Goal: Check status: Check status

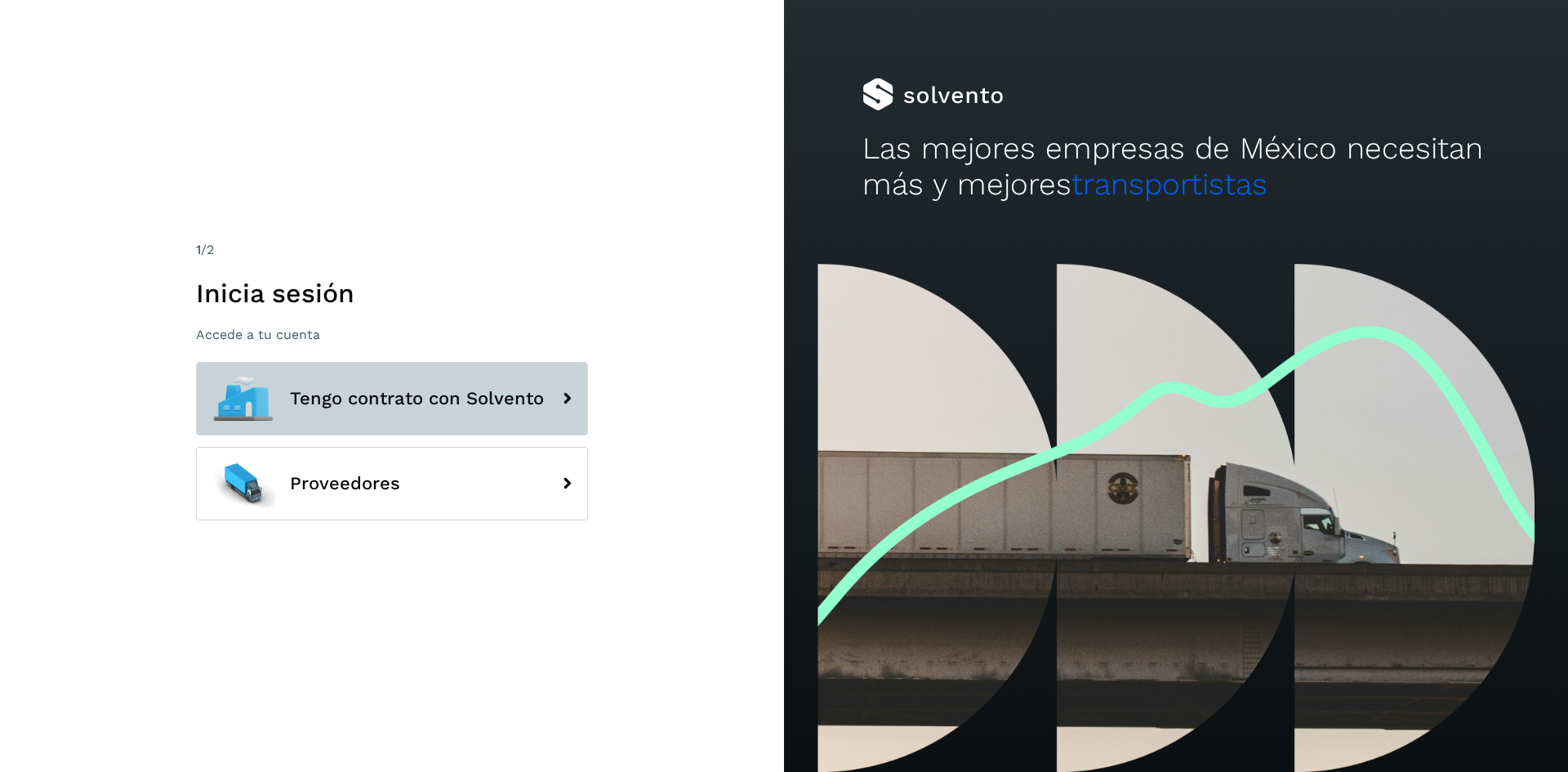
click at [414, 391] on span "Tengo contrato con Solvento" at bounding box center [417, 399] width 254 height 20
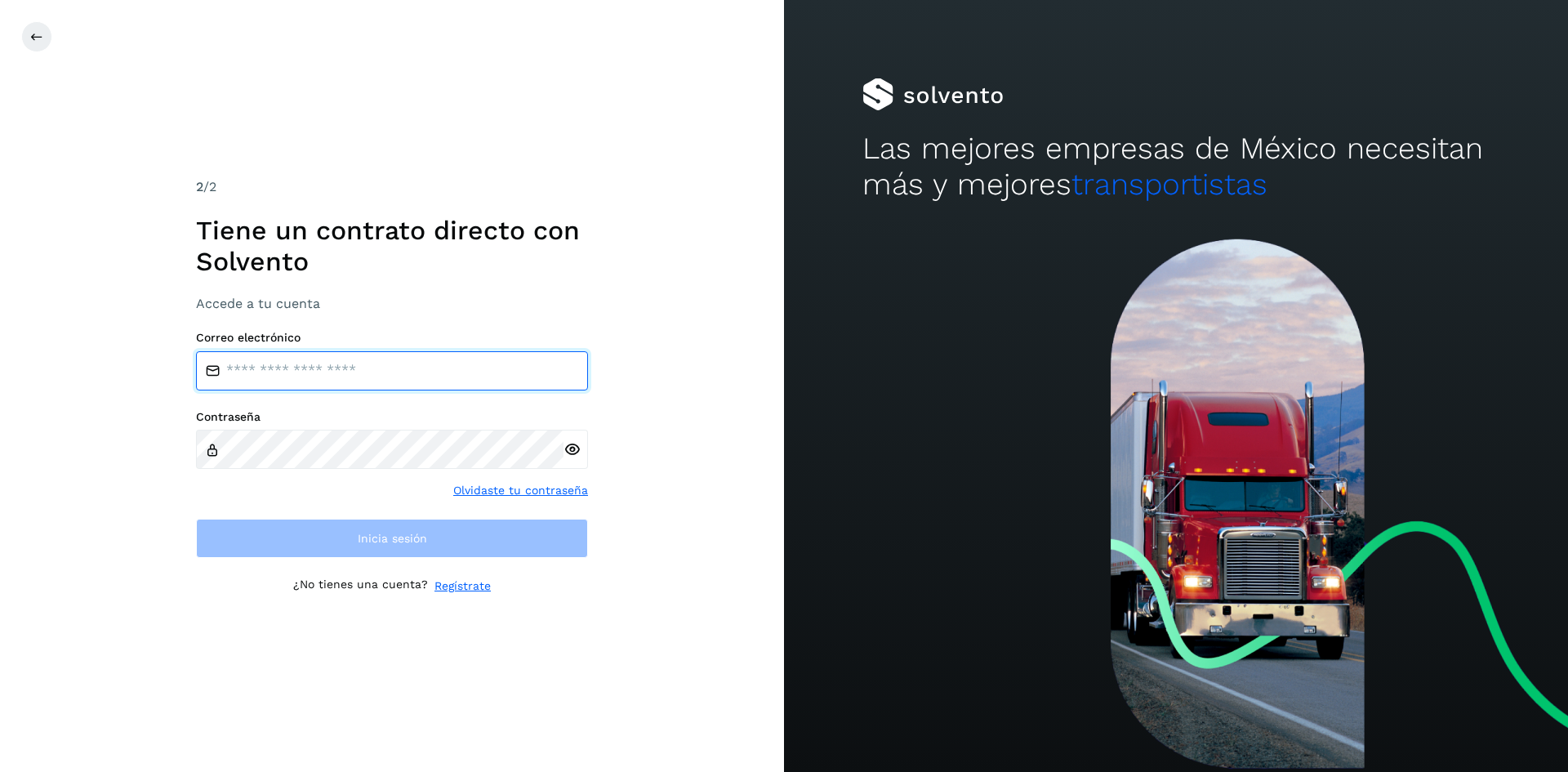
type input "**********"
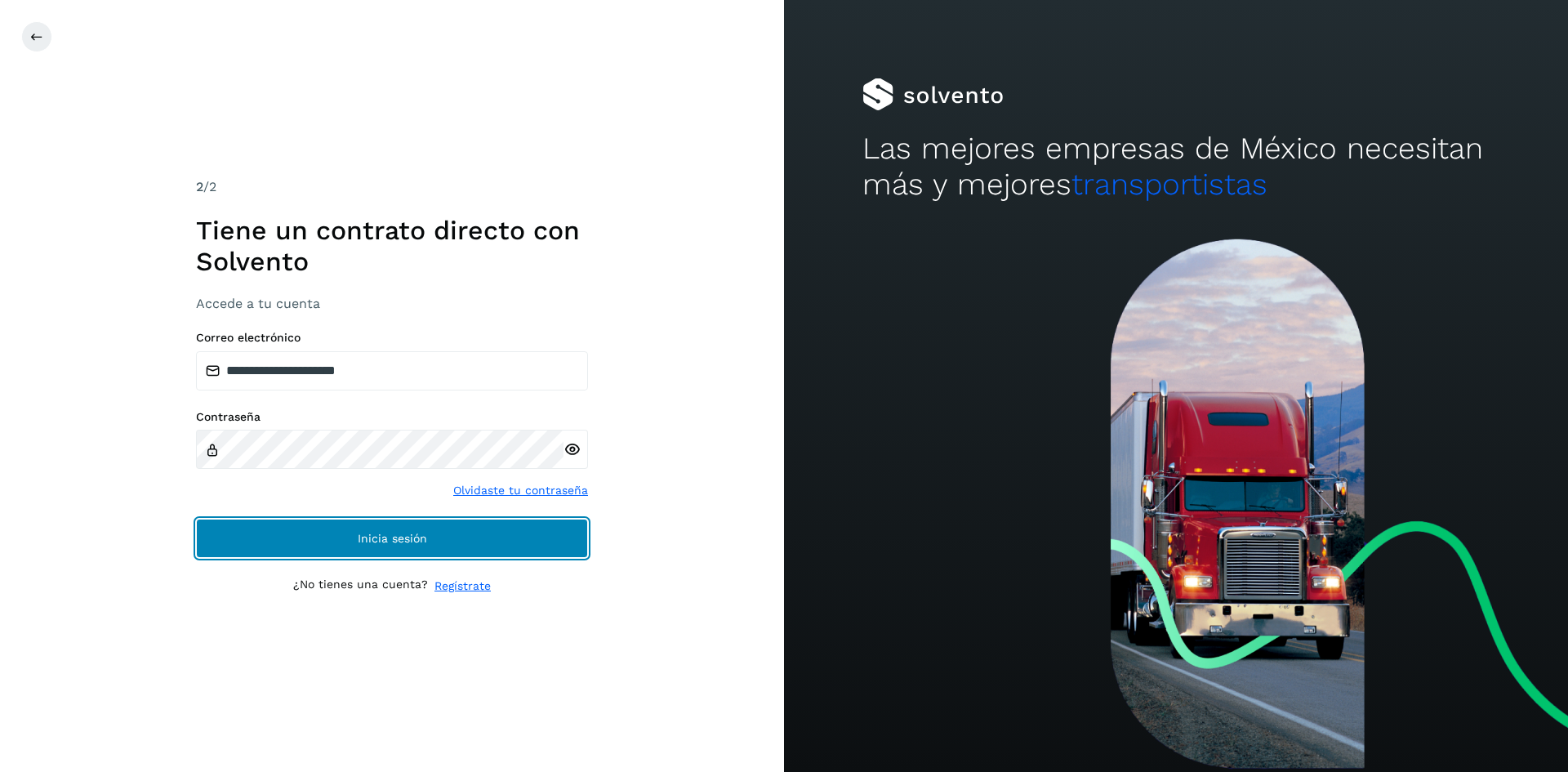
click at [343, 521] on button "Inicia sesión" at bounding box center [392, 538] width 392 height 39
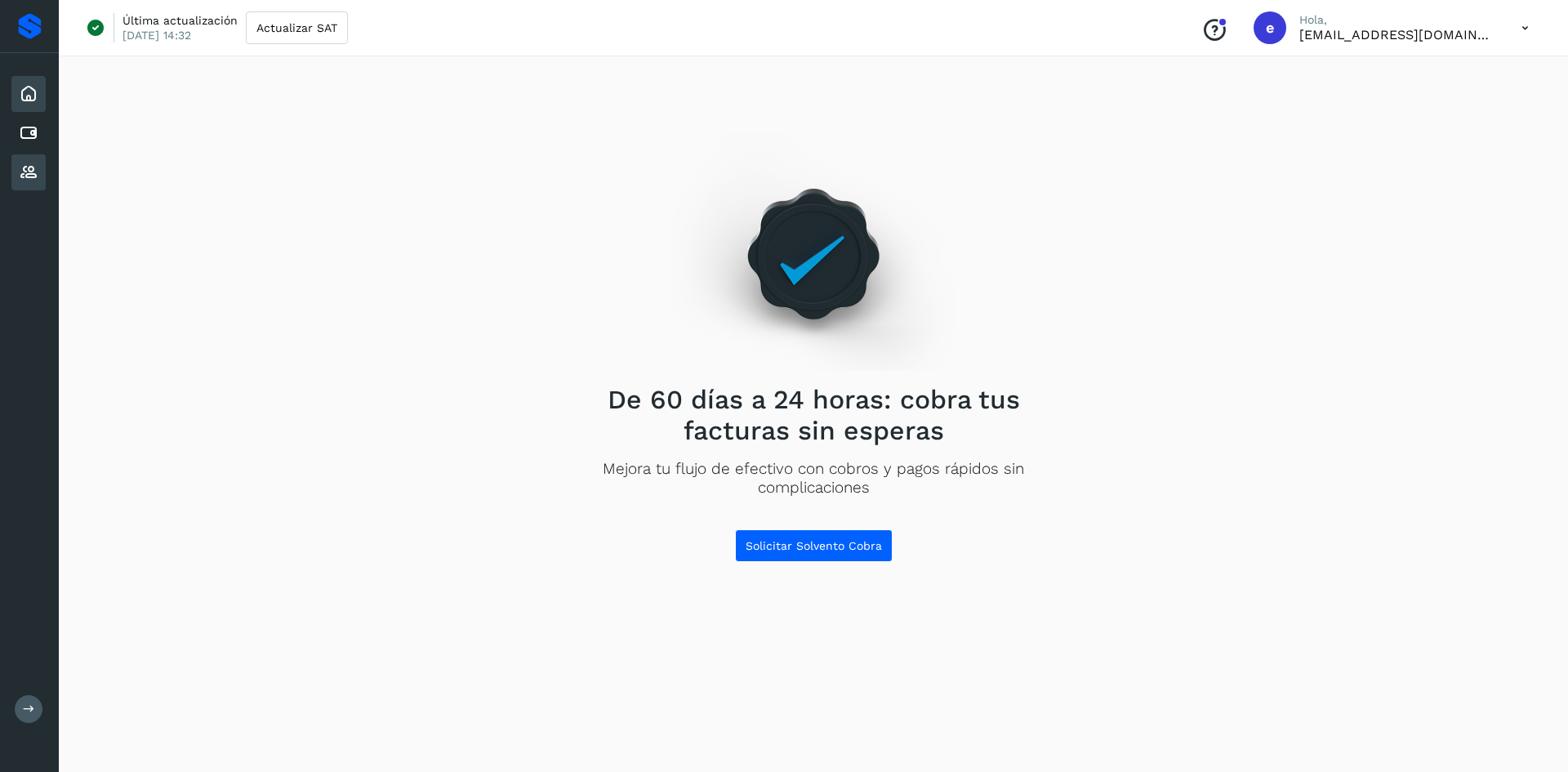
click at [25, 175] on icon at bounding box center [29, 173] width 20 height 20
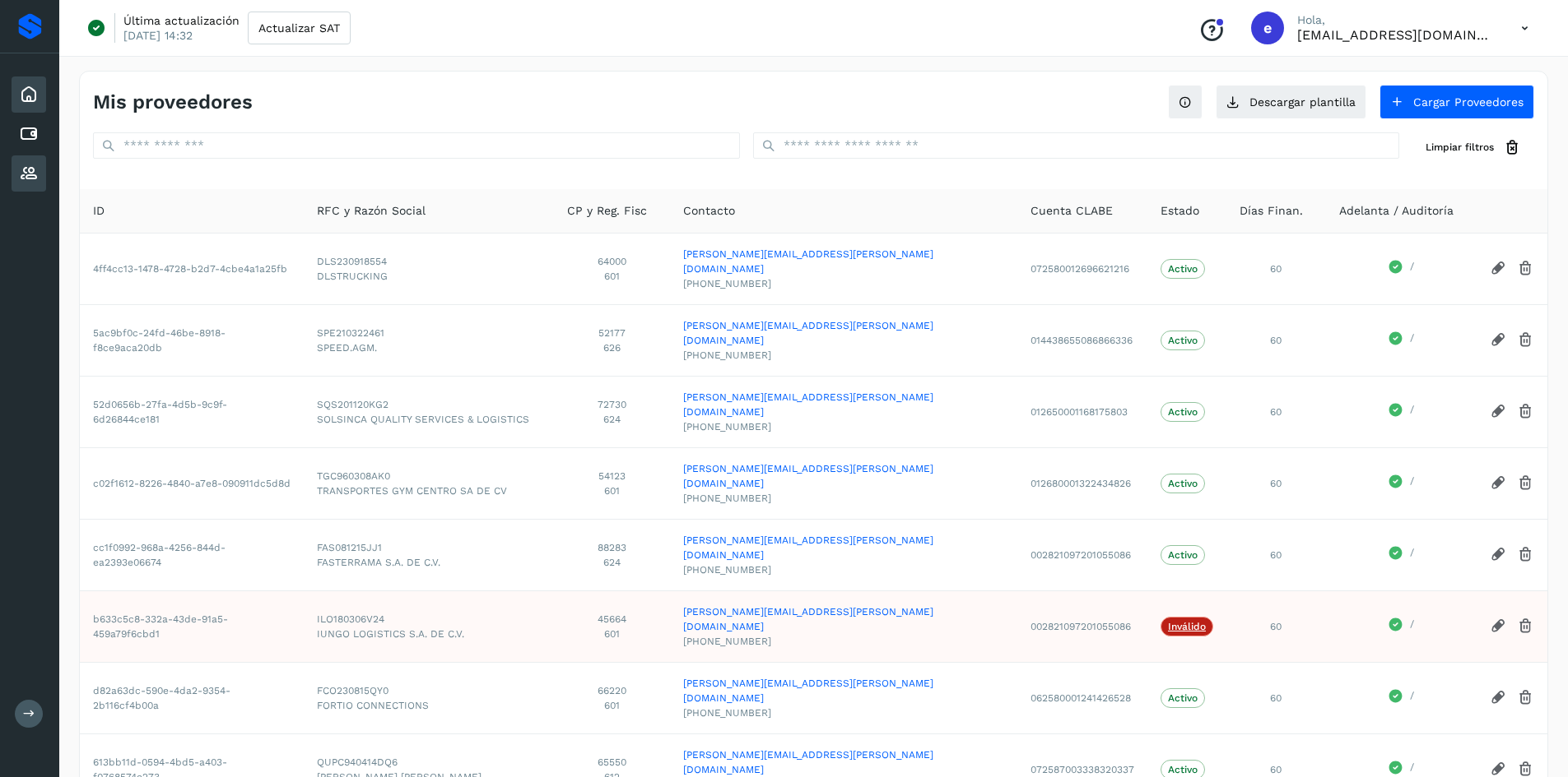
click at [33, 90] on icon at bounding box center [29, 95] width 20 height 20
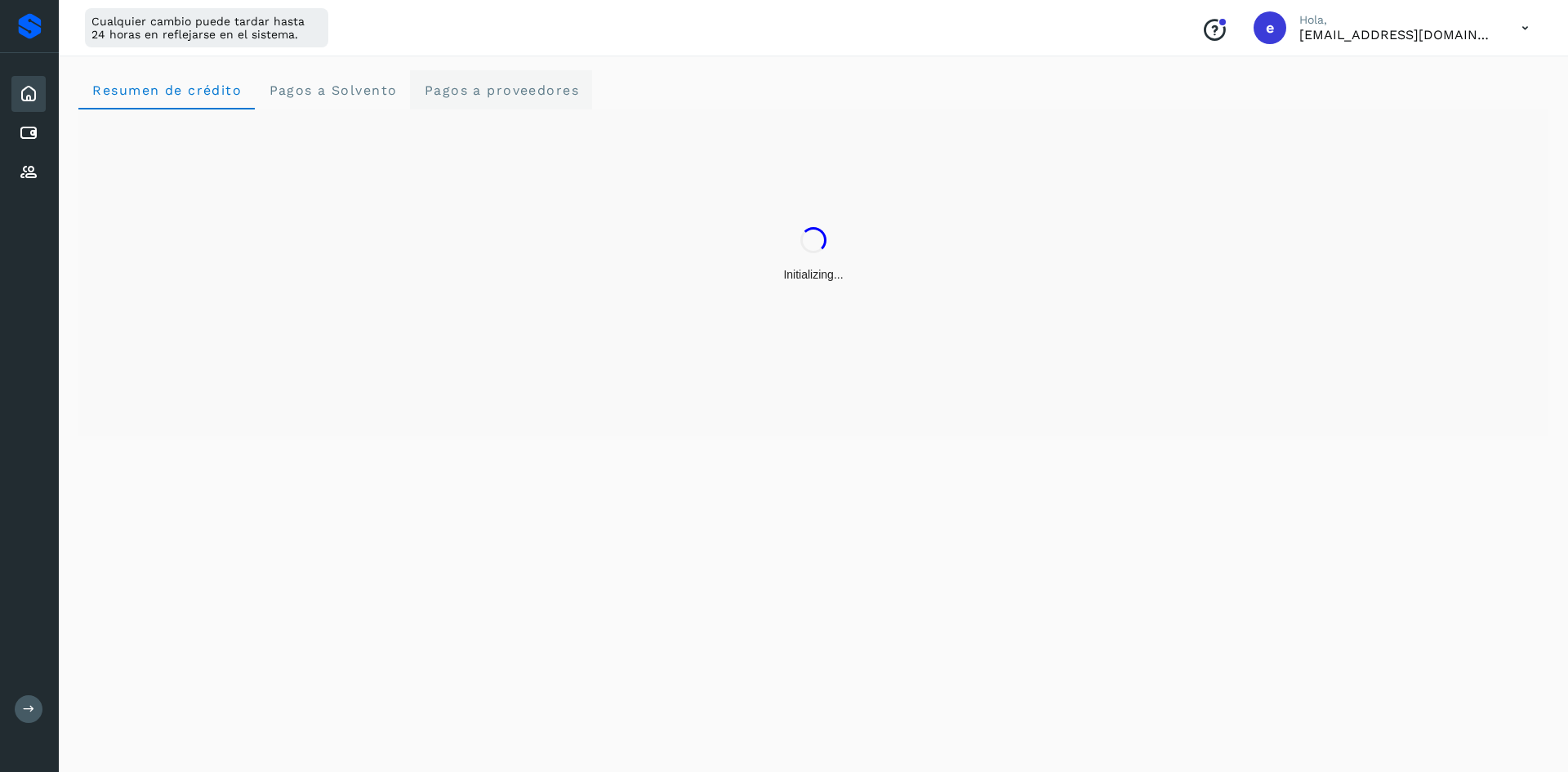
click at [471, 88] on span "Pagos a proveedores" at bounding box center [501, 90] width 156 height 16
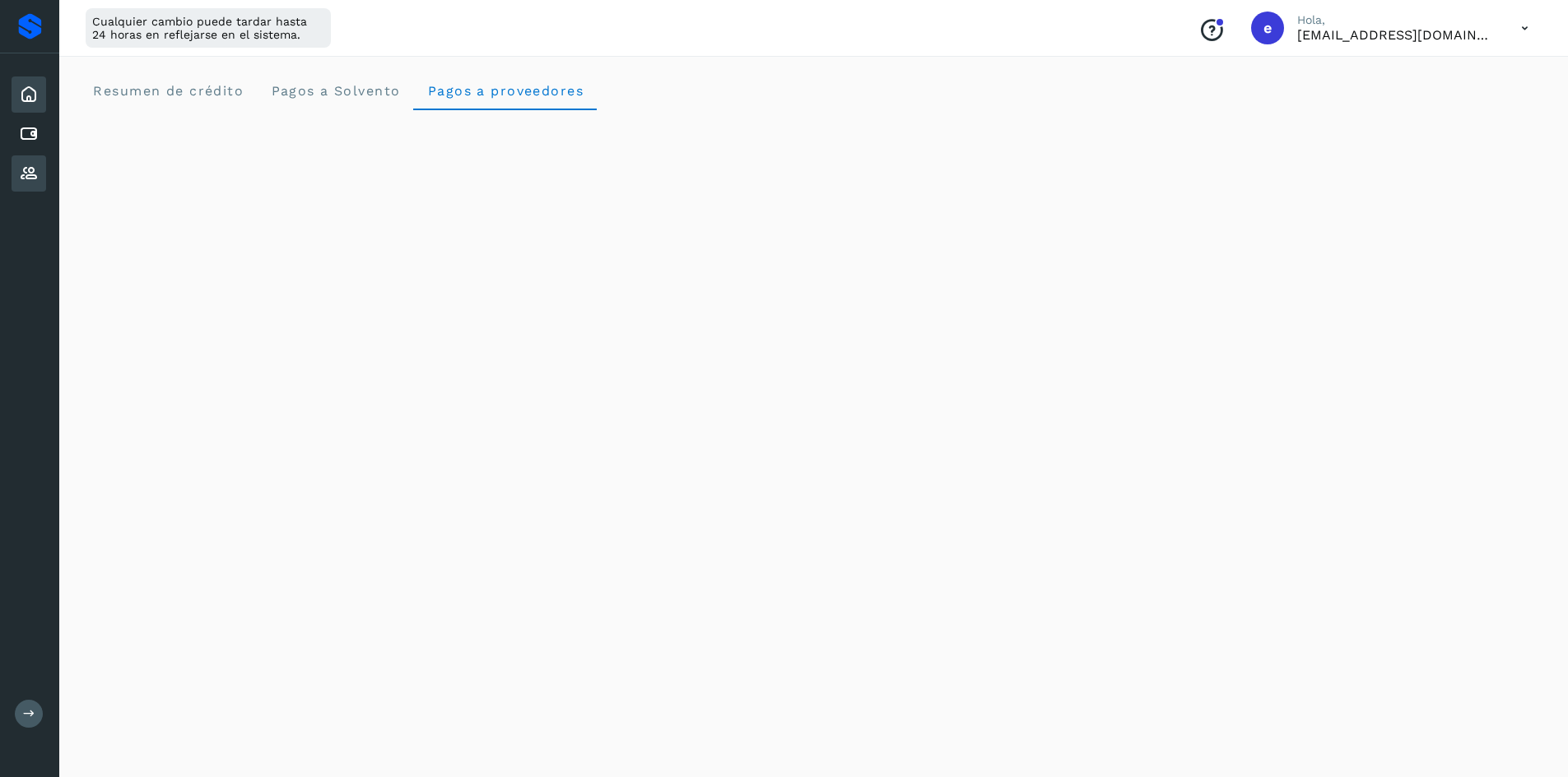
drag, startPoint x: 13, startPoint y: 166, endPoint x: 25, endPoint y: 173, distance: 13.9
click at [12, 165] on div "Proveedores" at bounding box center [28, 173] width 34 height 36
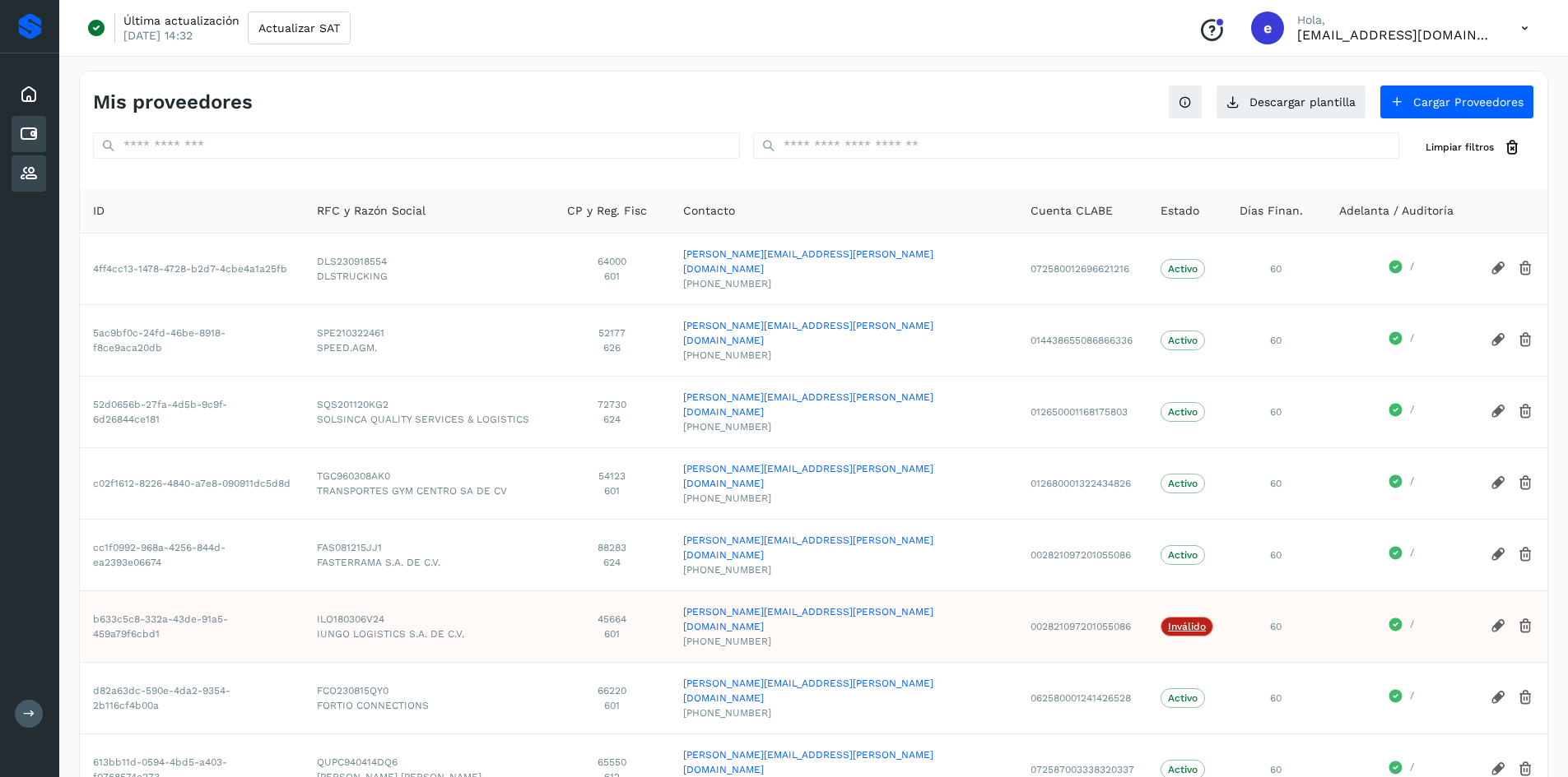
click at [23, 132] on icon at bounding box center [29, 135] width 20 height 20
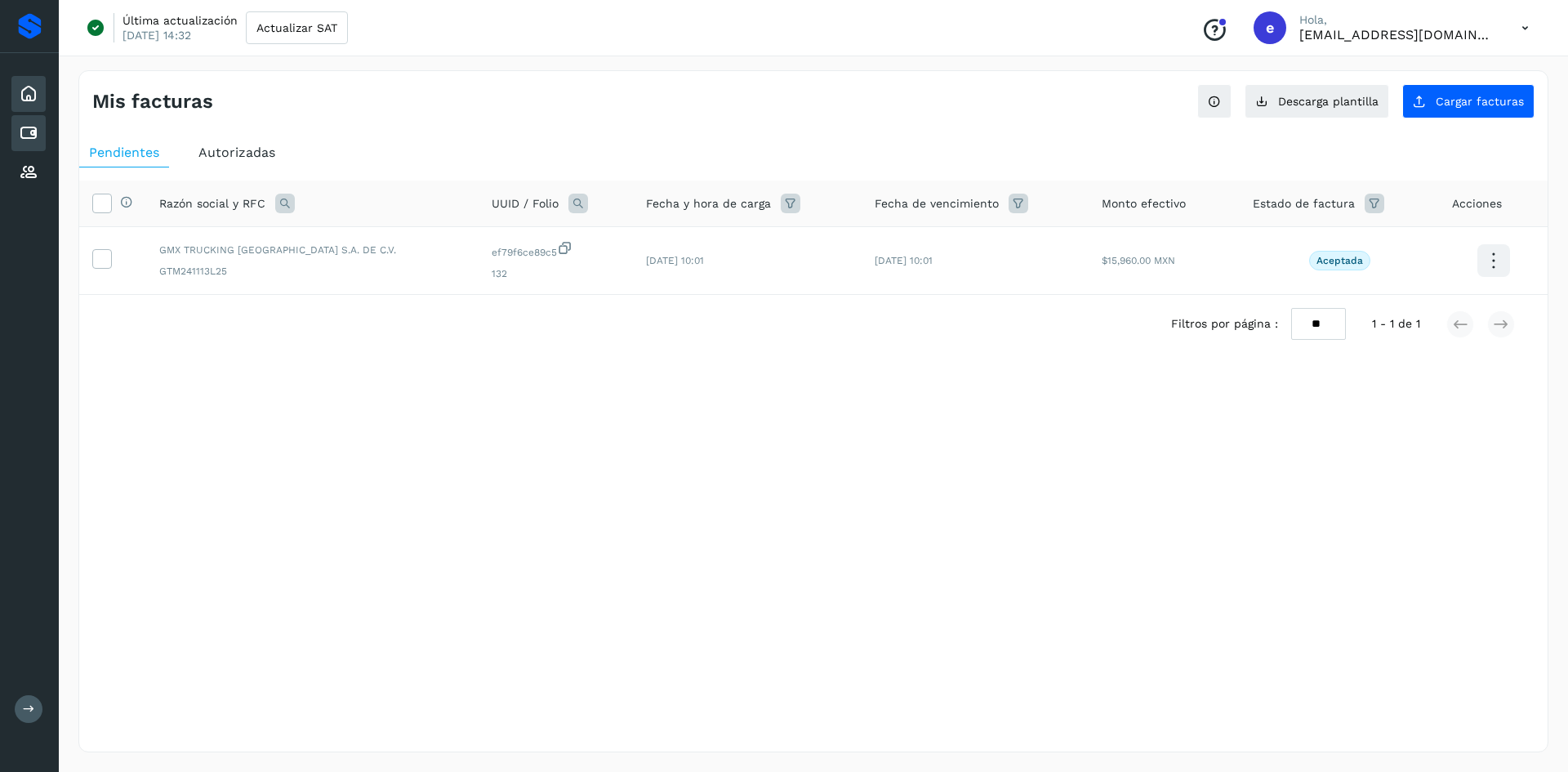
click at [30, 90] on icon at bounding box center [29, 94] width 20 height 20
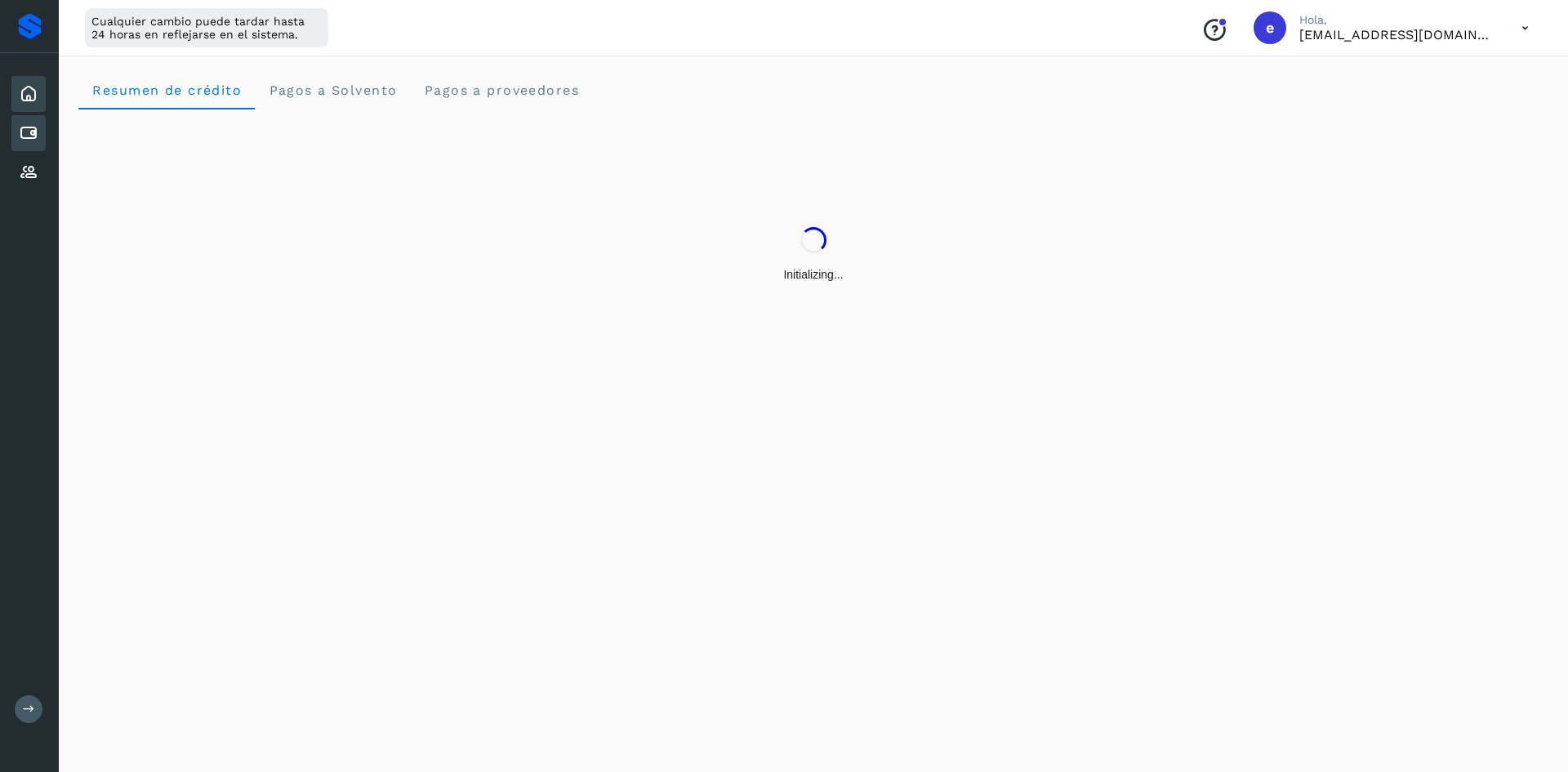
click at [34, 143] on div "Cuentas por pagar" at bounding box center [28, 133] width 34 height 36
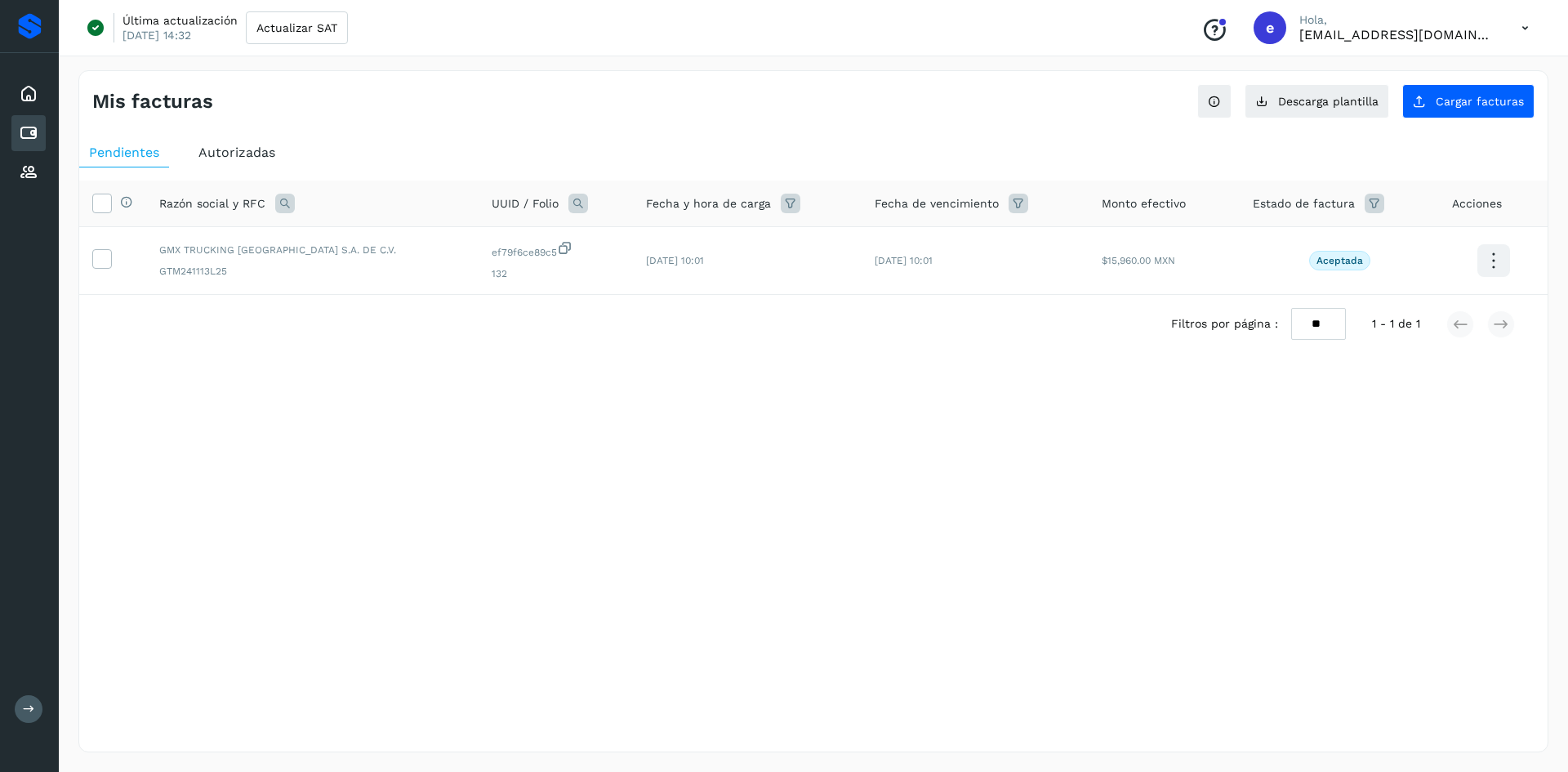
click at [246, 150] on span "Autorizadas" at bounding box center [237, 152] width 76 height 16
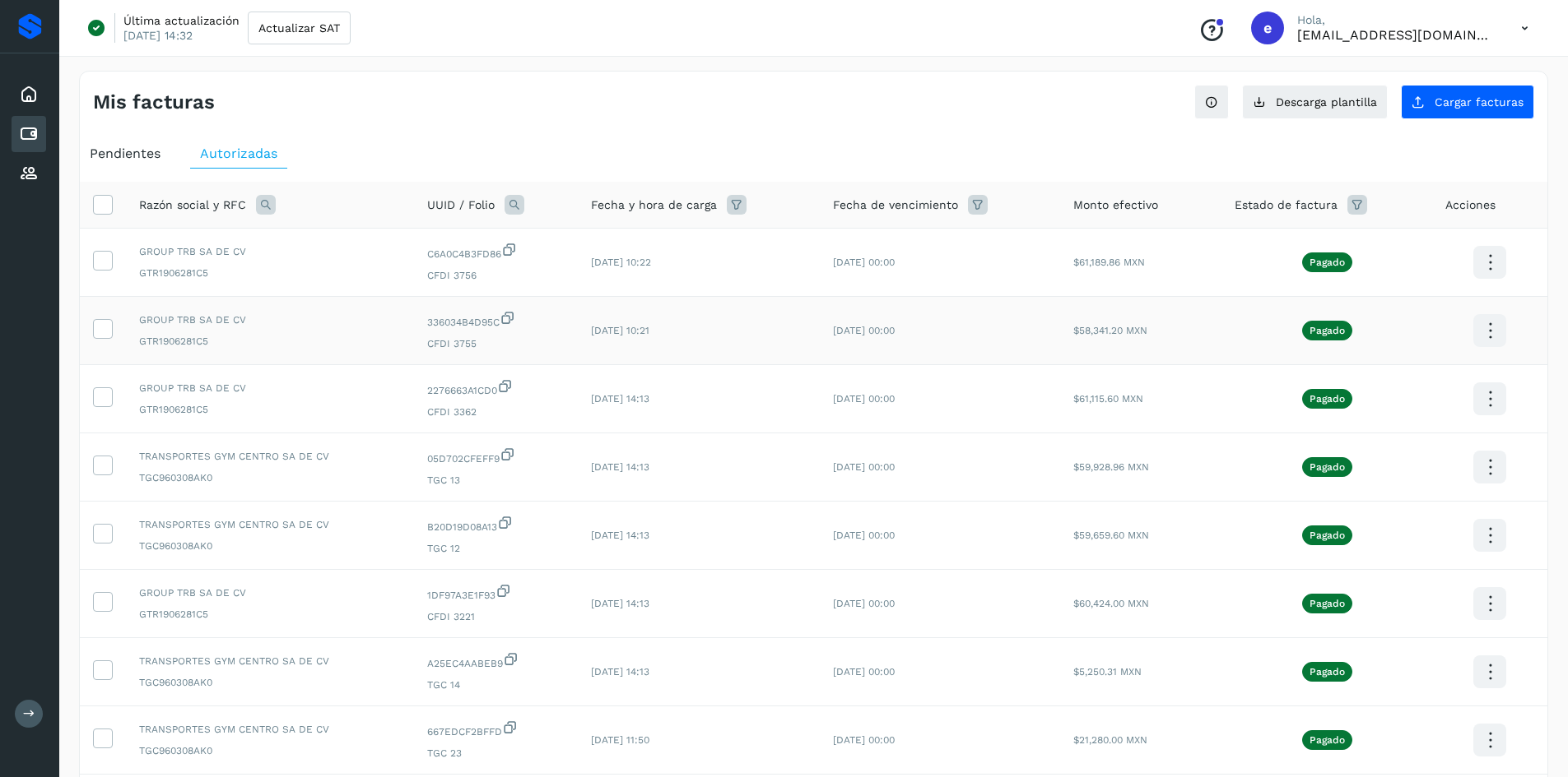
click at [1493, 330] on icon at bounding box center [1490, 331] width 38 height 38
click at [1412, 375] on button "CEP" at bounding box center [1407, 379] width 196 height 31
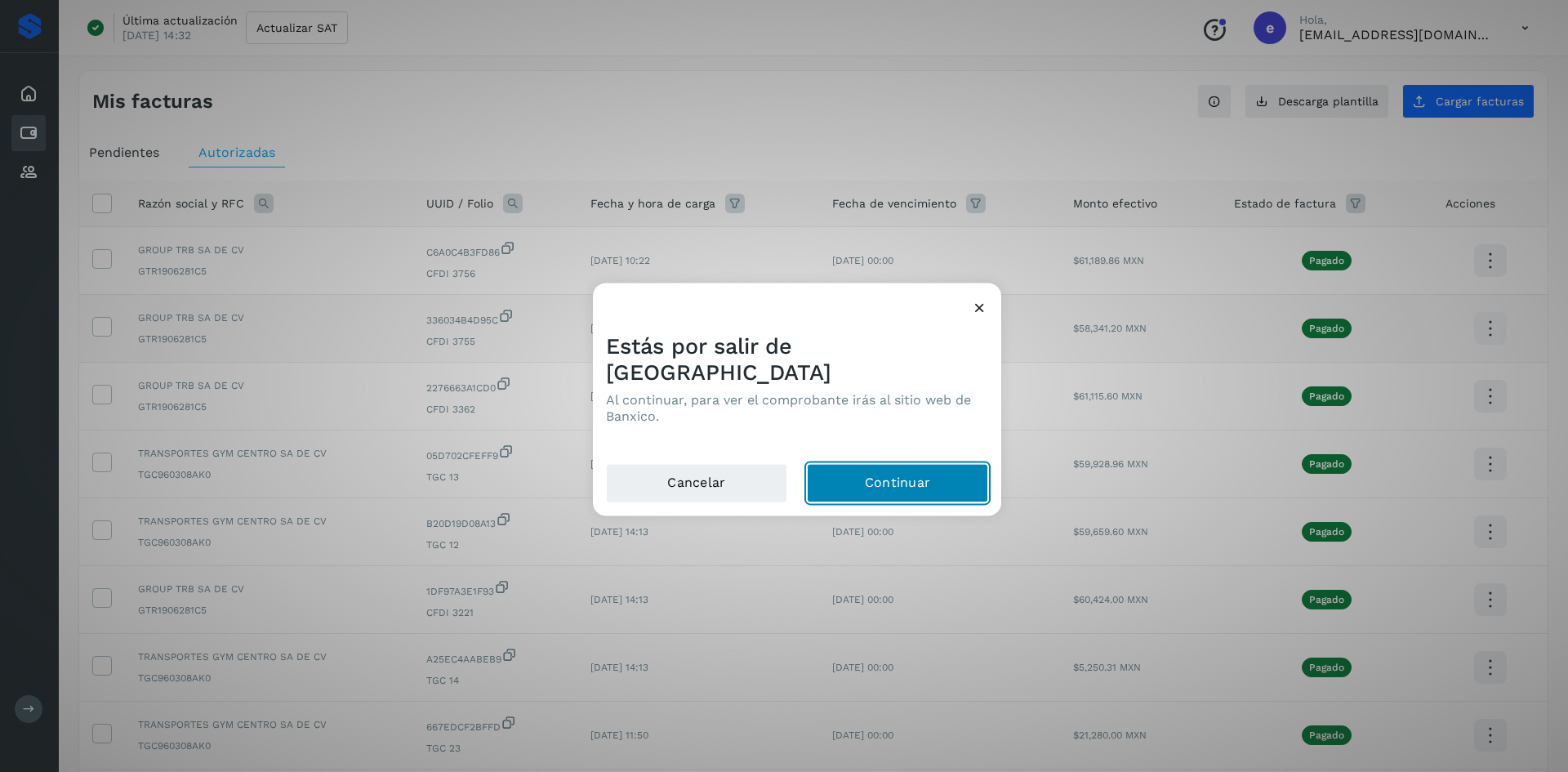
click at [921, 475] on button "Continuar" at bounding box center [898, 483] width 181 height 39
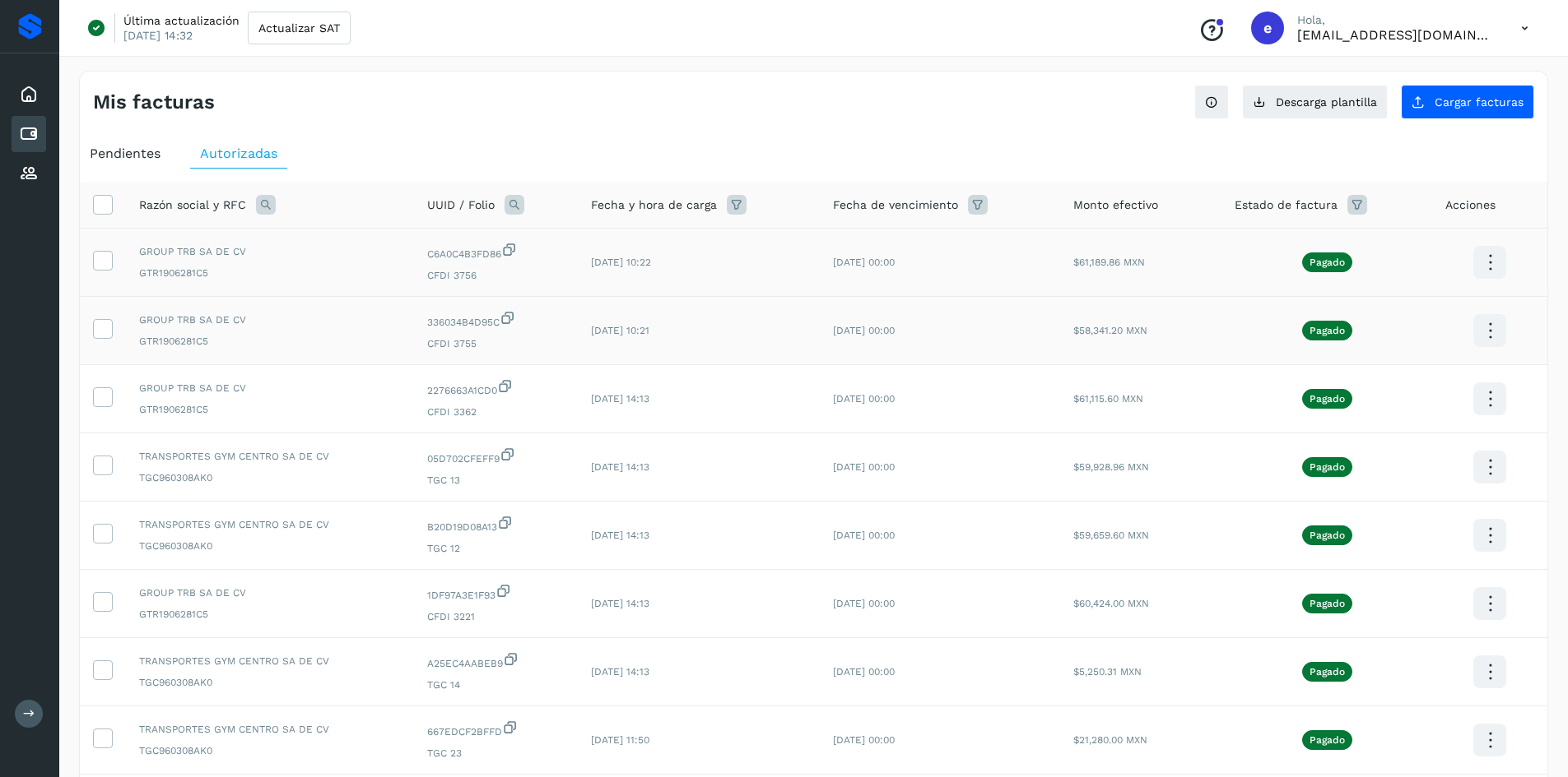
click at [1489, 256] on icon at bounding box center [1490, 263] width 38 height 38
click at [1463, 314] on button "CEP" at bounding box center [1407, 310] width 196 height 31
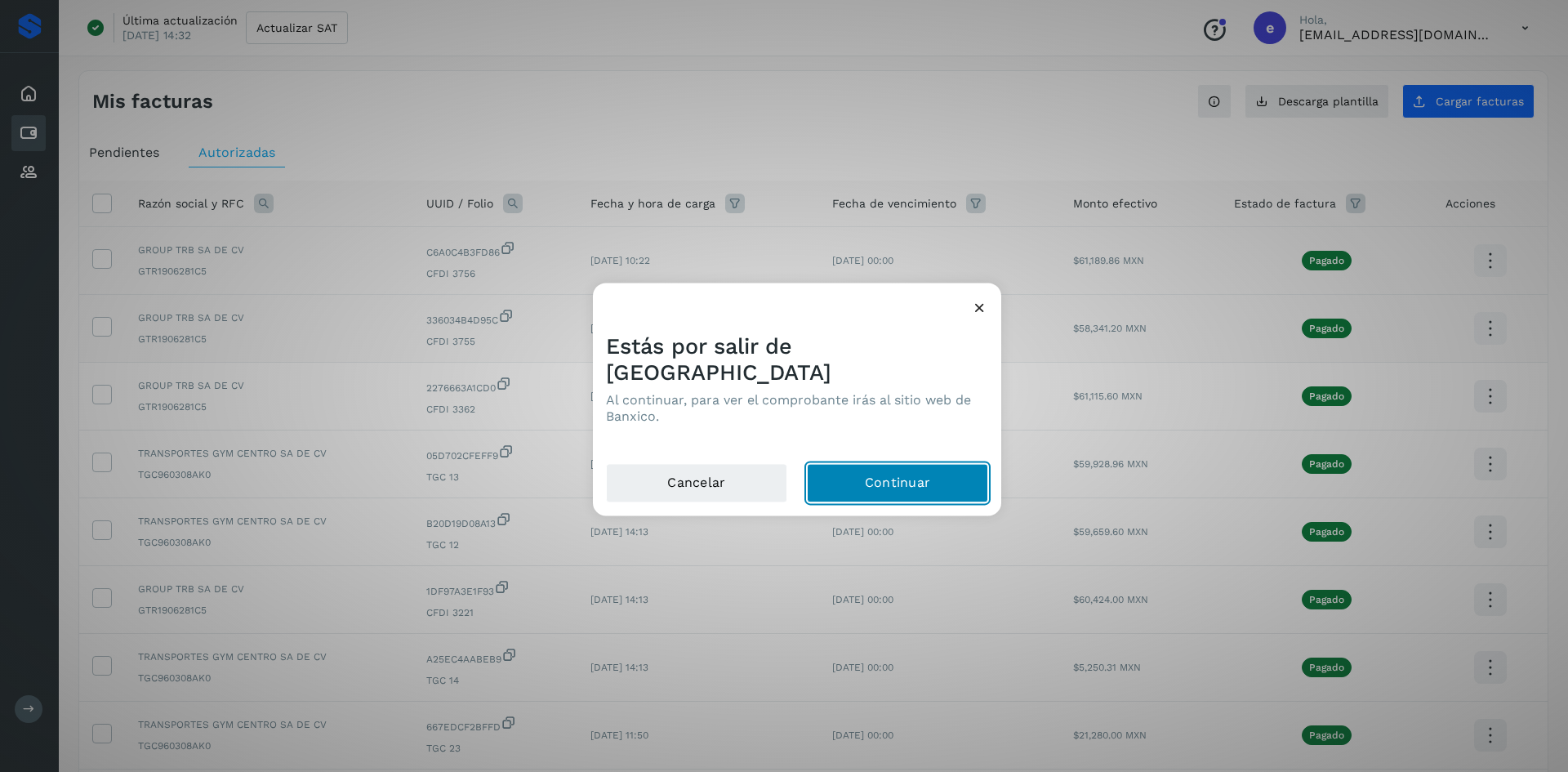
click at [882, 475] on button "Continuar" at bounding box center [898, 483] width 181 height 39
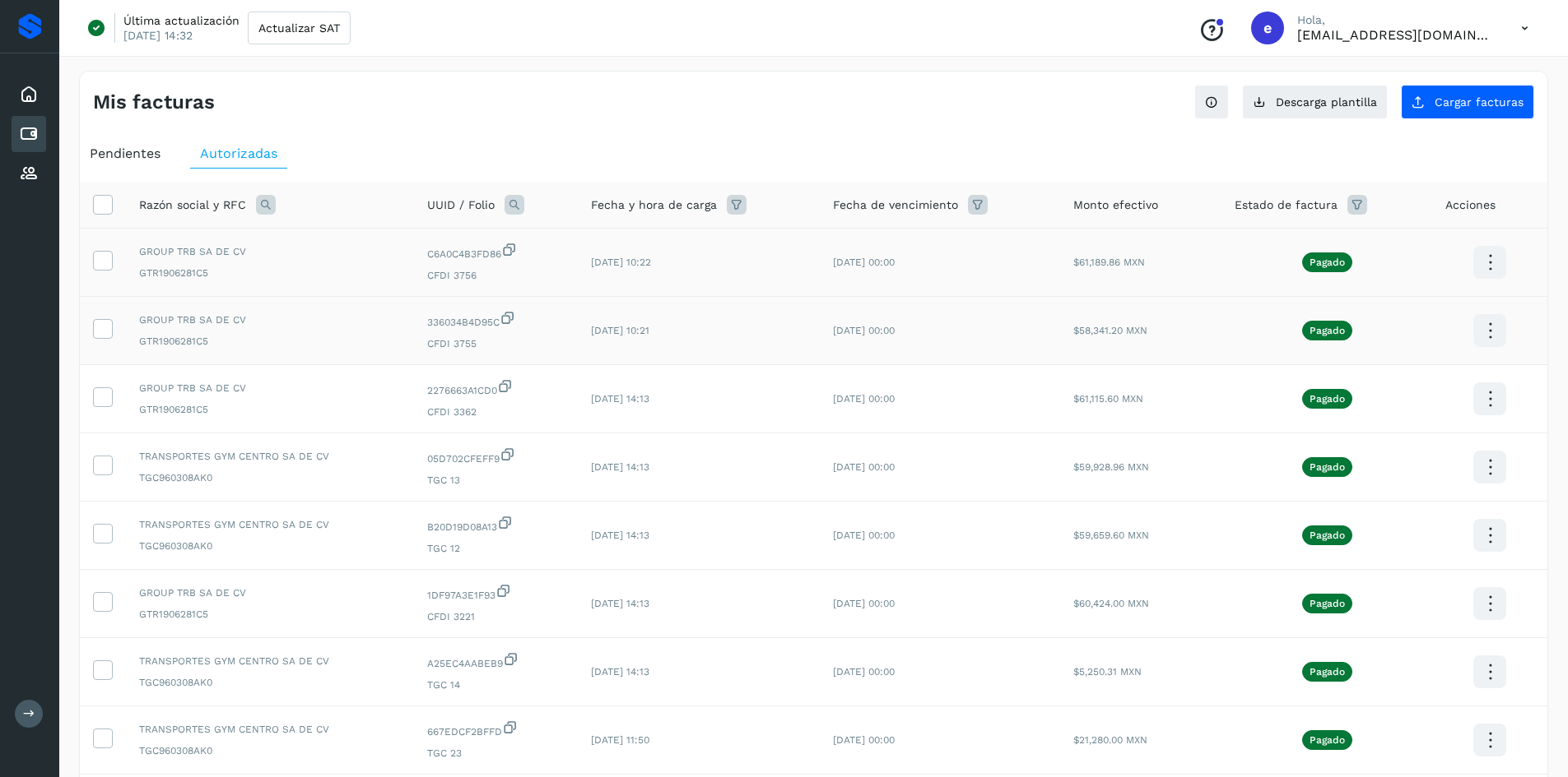
click at [1527, 28] on icon at bounding box center [1524, 28] width 33 height 33
click at [1476, 105] on div "Cerrar sesión" at bounding box center [1442, 105] width 196 height 31
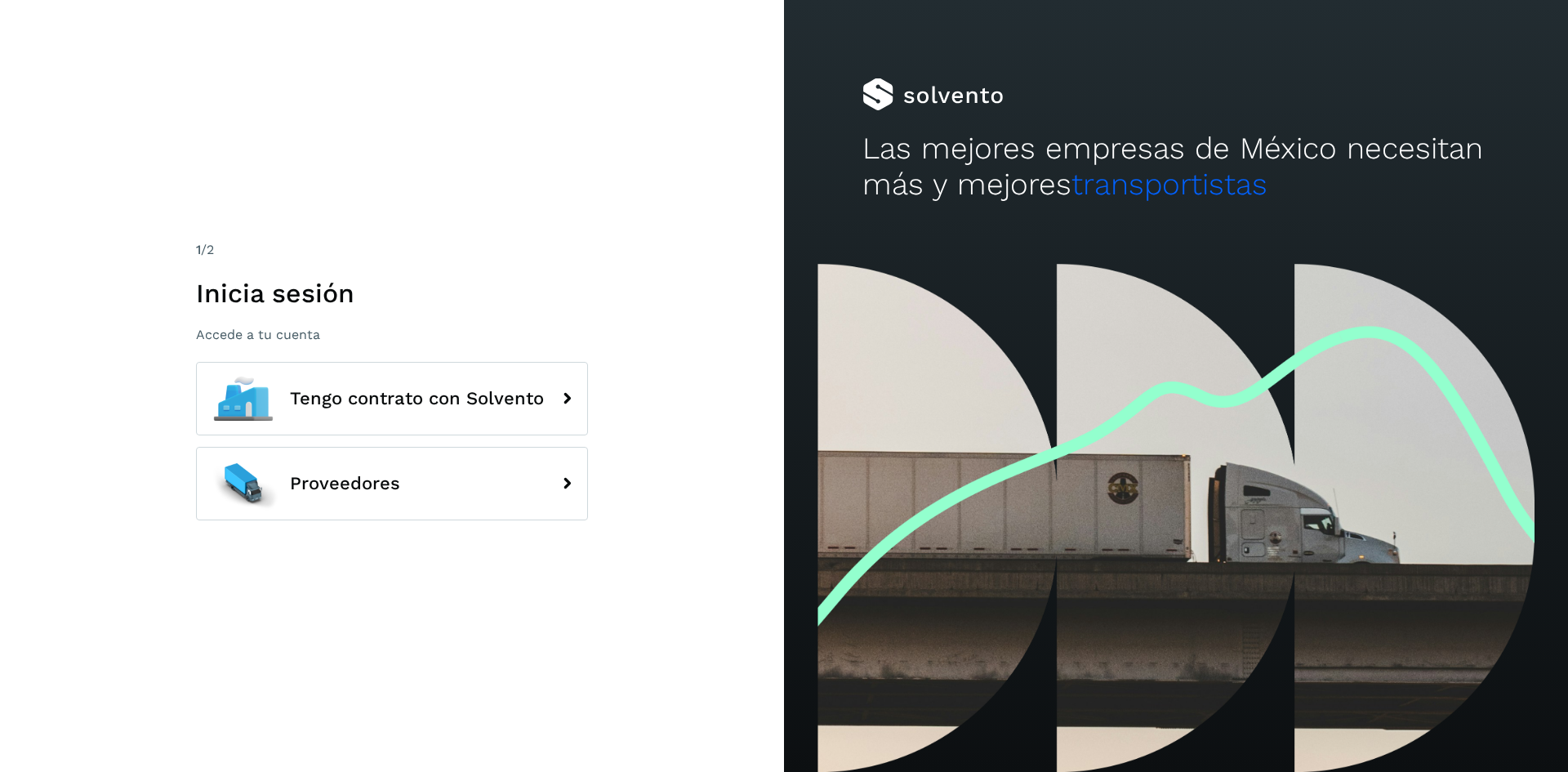
click at [396, 361] on div "1 /2 Inicia sesión Accede a tu cuenta Tengo contrato con Solvento Proveedores" at bounding box center [392, 386] width 392 height 293
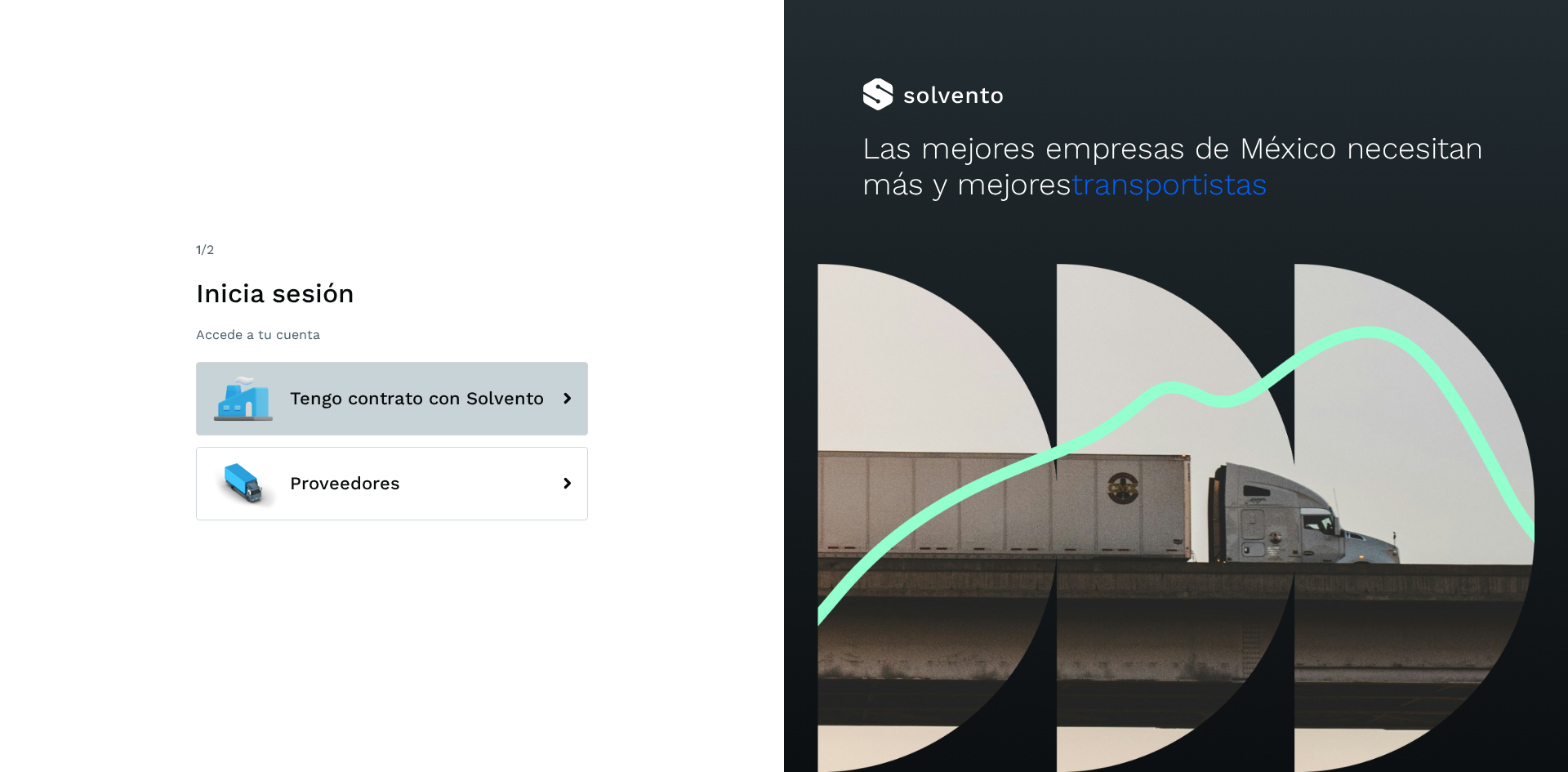
click at [394, 380] on button "Tengo contrato con Solvento" at bounding box center [392, 399] width 392 height 74
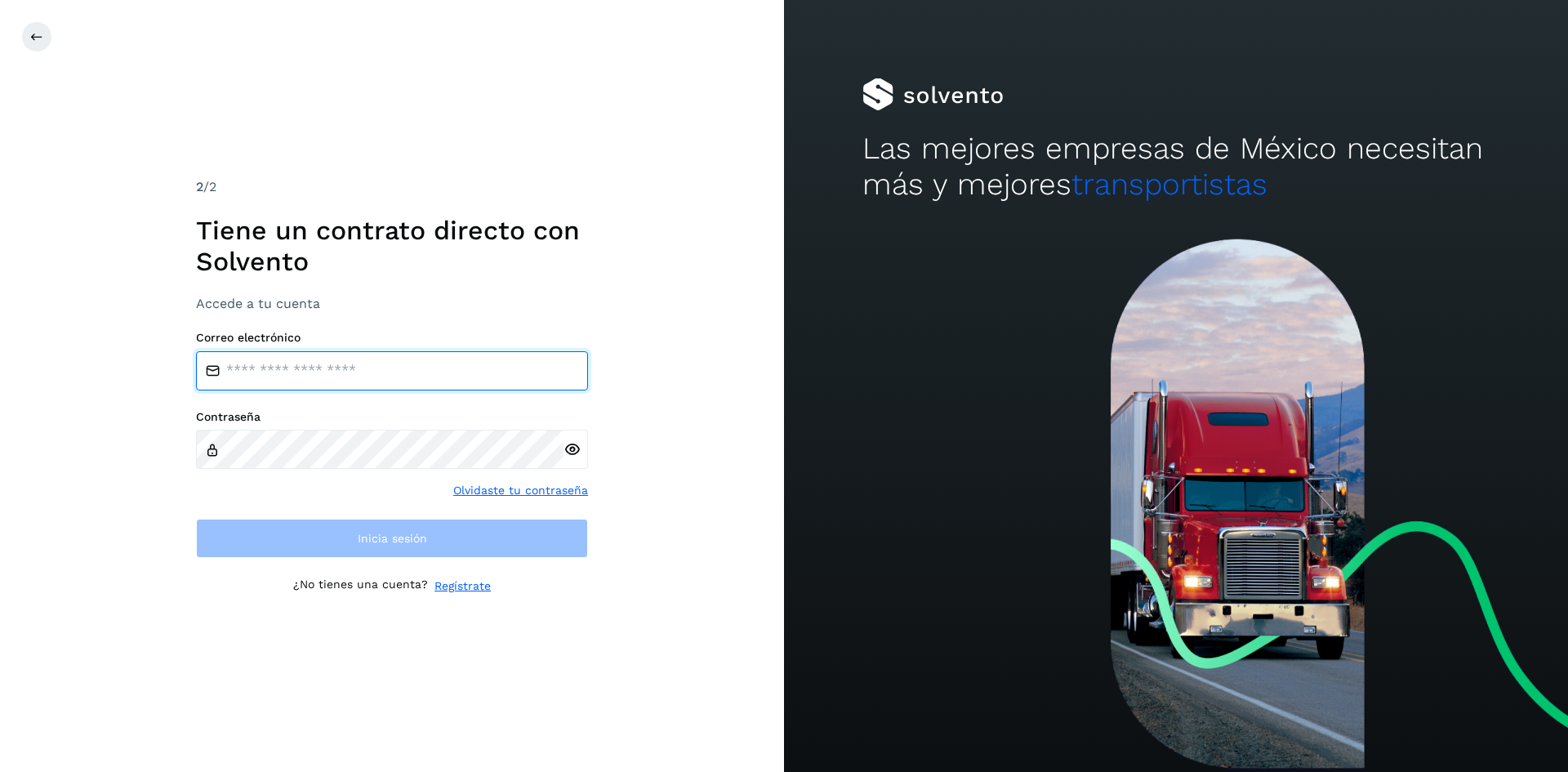
type input "**********"
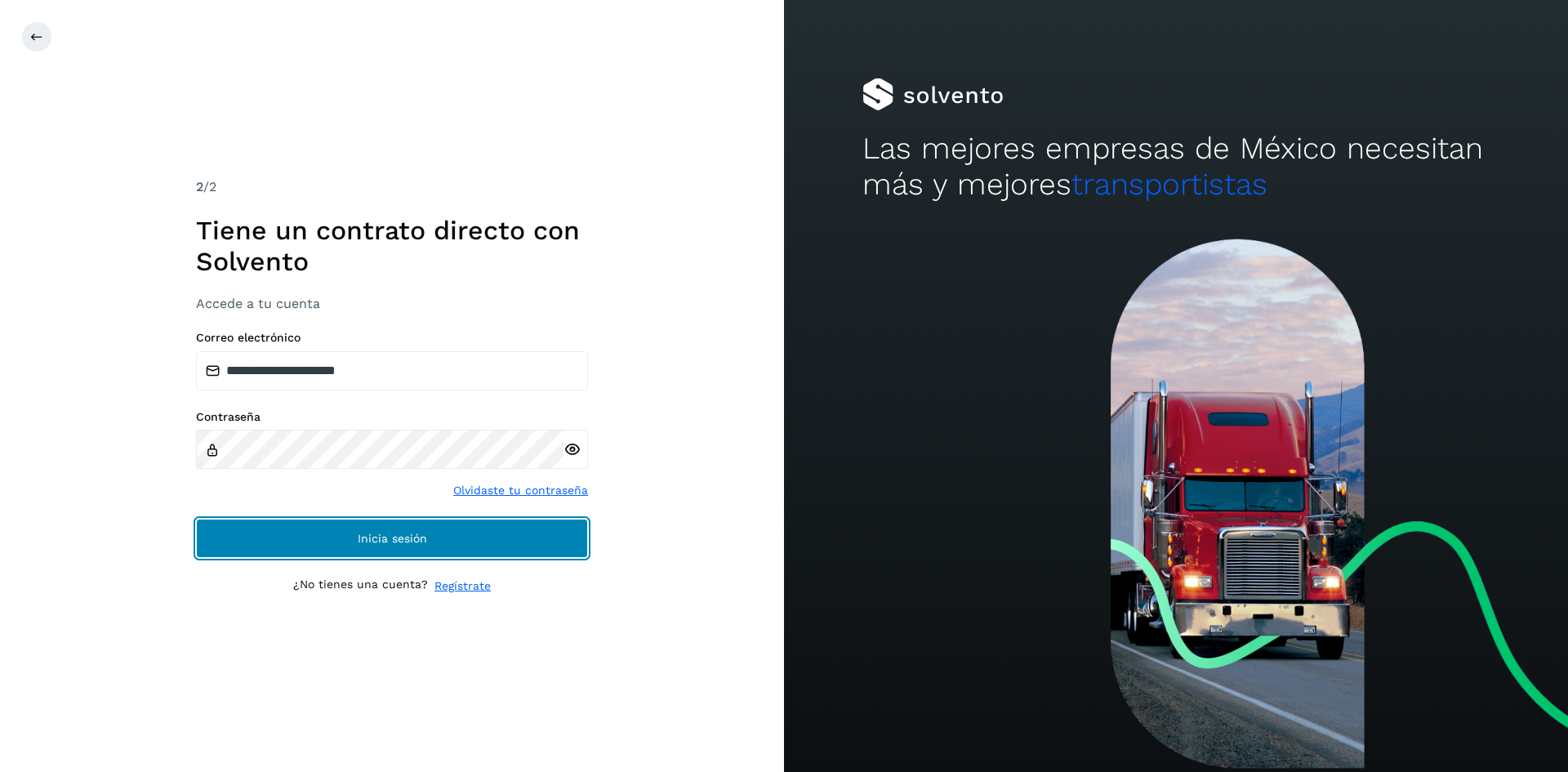
click at [436, 538] on button "Inicia sesión" at bounding box center [392, 538] width 392 height 39
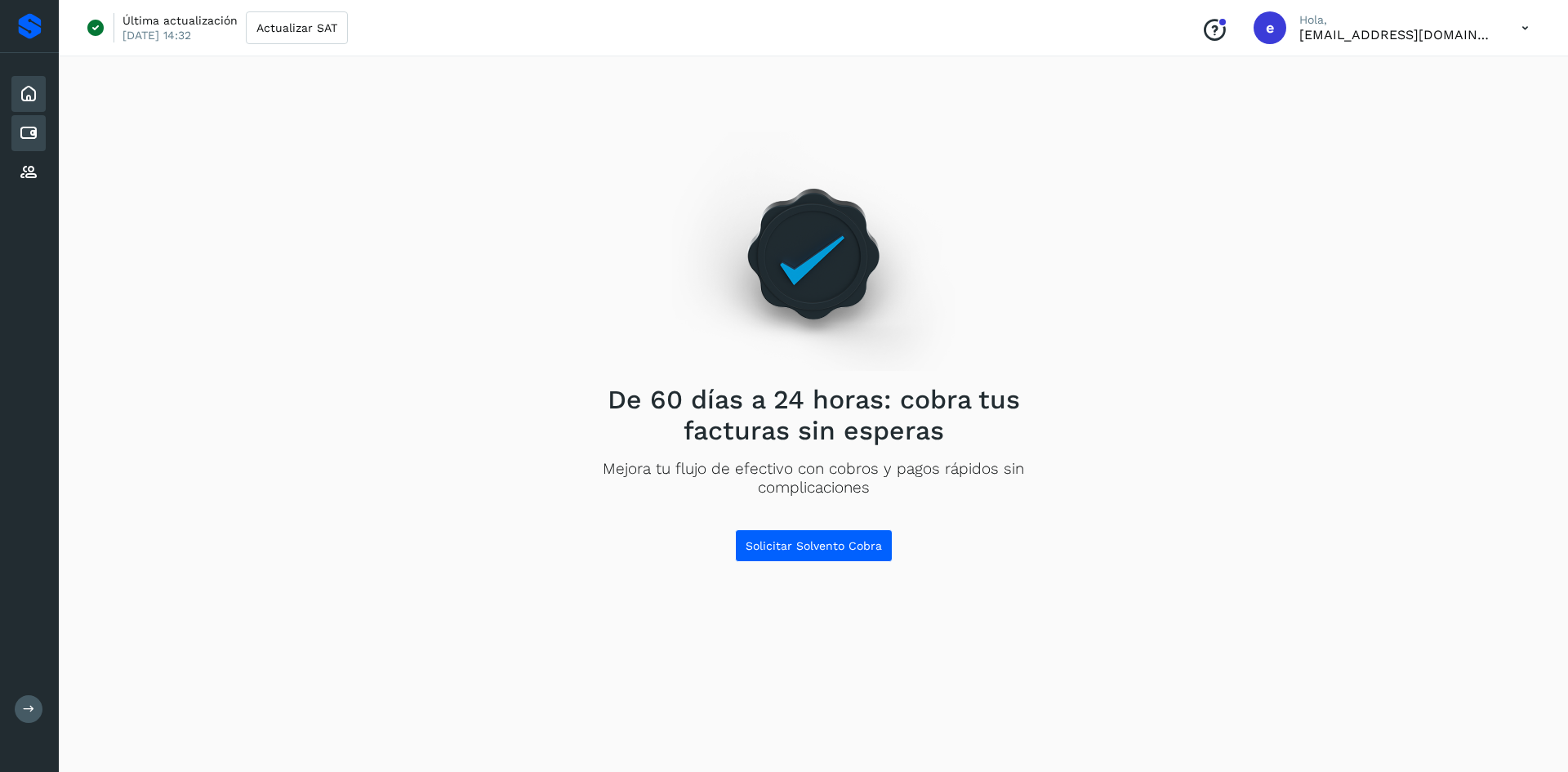
click at [31, 134] on icon at bounding box center [29, 134] width 20 height 20
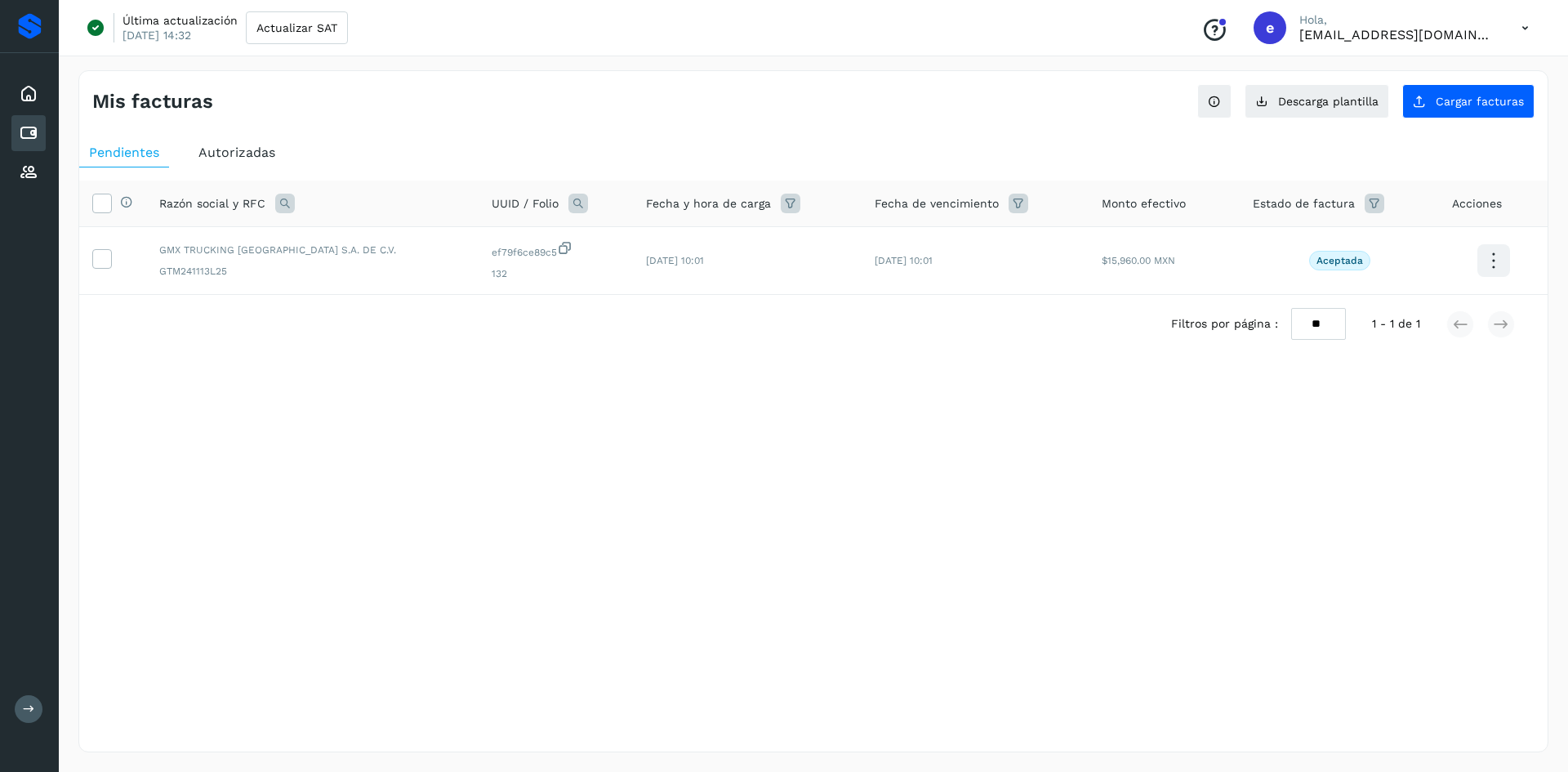
click at [261, 159] on span "Autorizadas" at bounding box center [237, 152] width 76 height 16
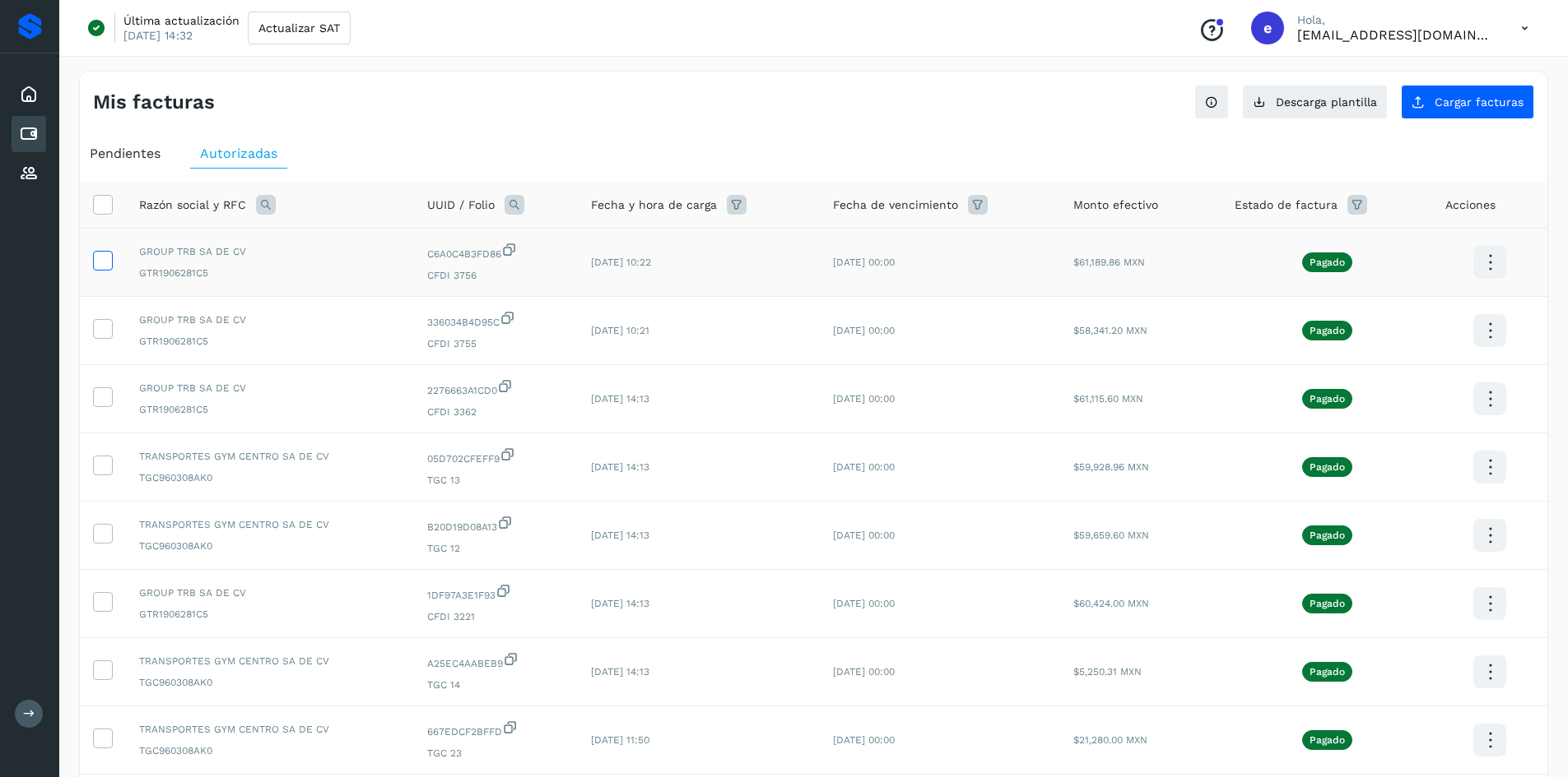
click at [104, 263] on icon at bounding box center [102, 259] width 18 height 18
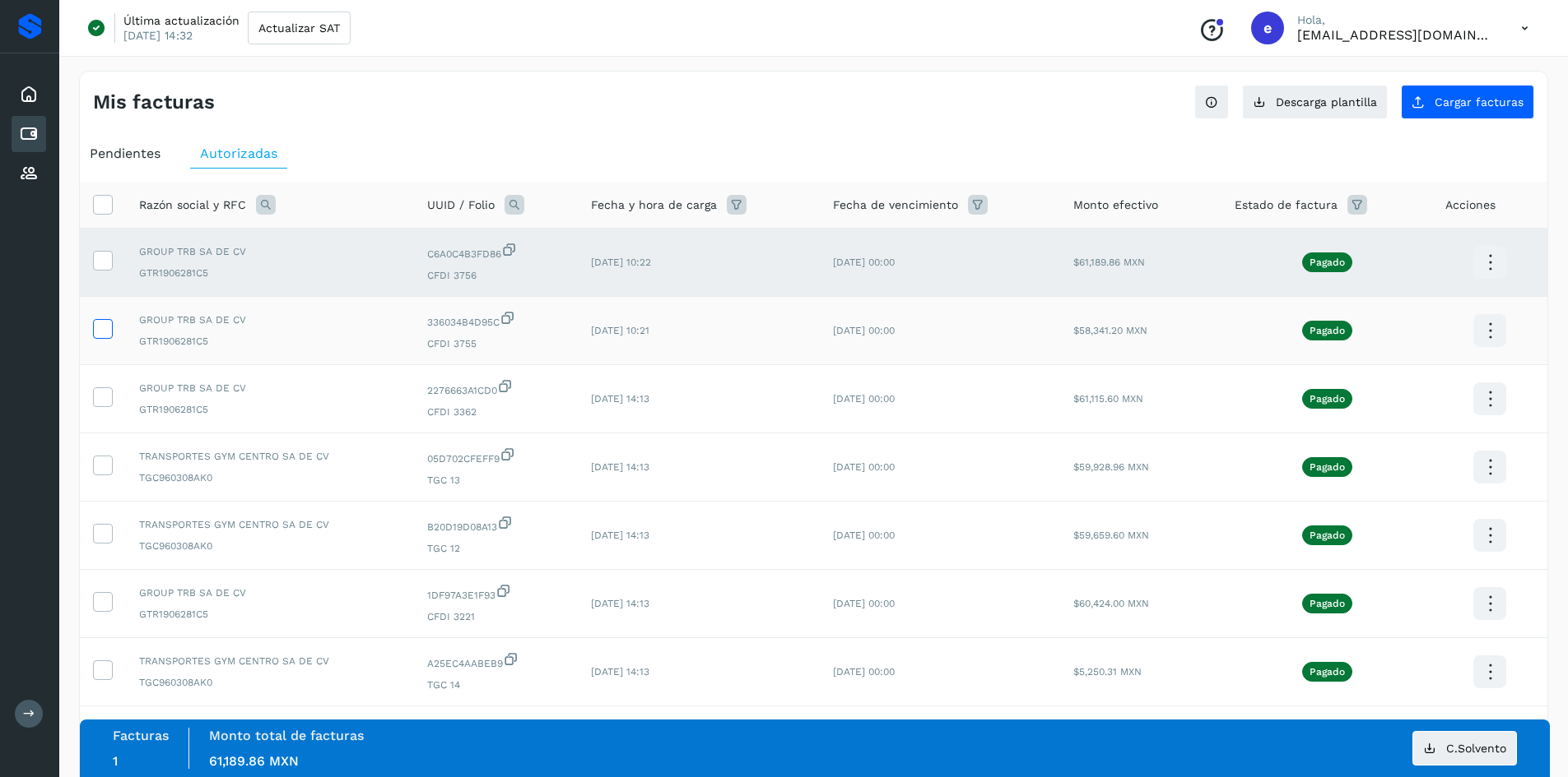
click at [103, 335] on span at bounding box center [102, 332] width 18 height 12
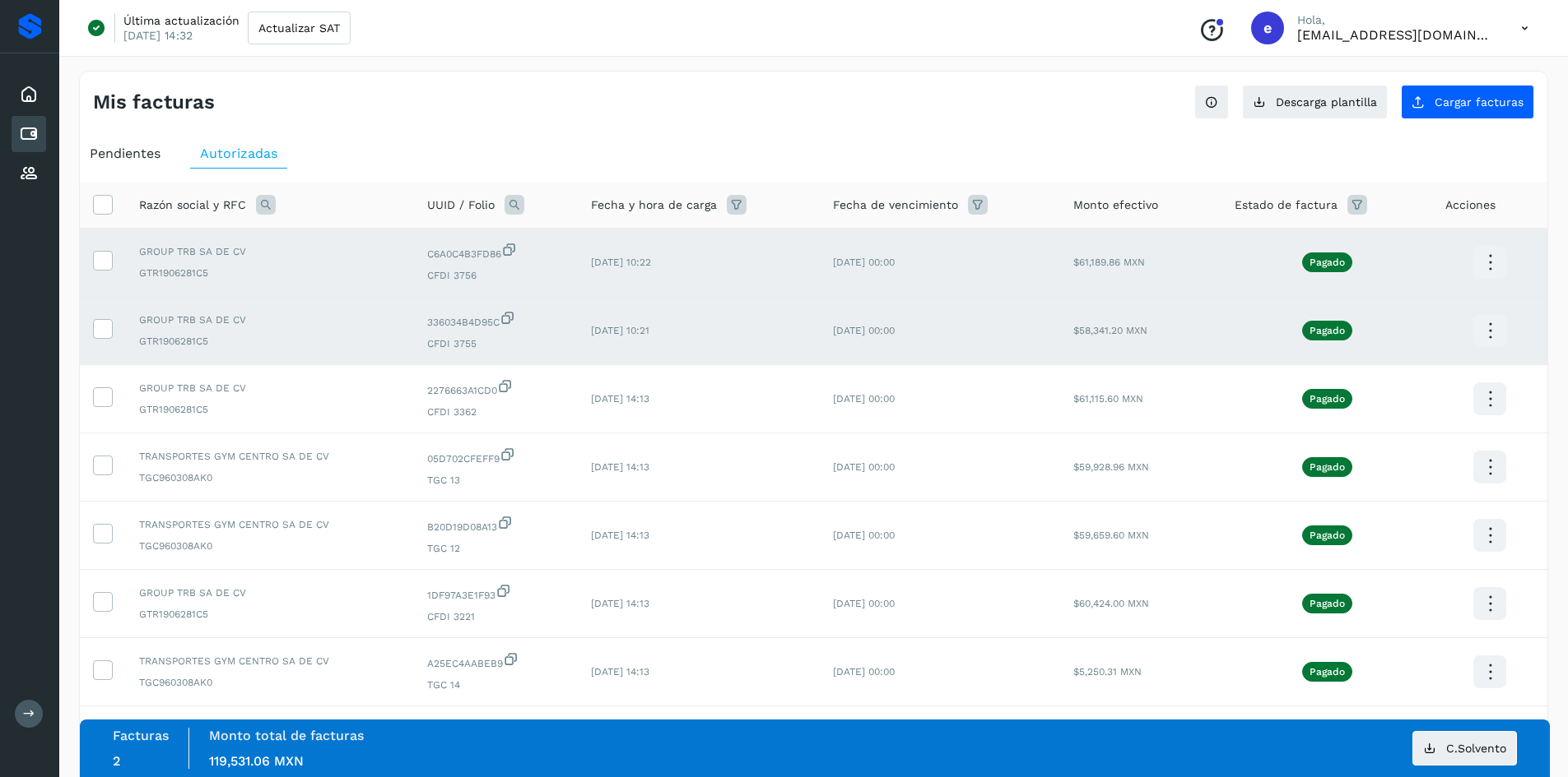
click at [1512, 25] on icon at bounding box center [1524, 28] width 33 height 33
click at [1488, 113] on div "Cerrar sesión" at bounding box center [1442, 105] width 196 height 31
